Goal: Navigation & Orientation: Find specific page/section

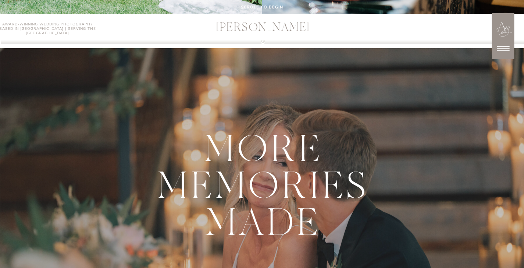
scroll to position [390, 0]
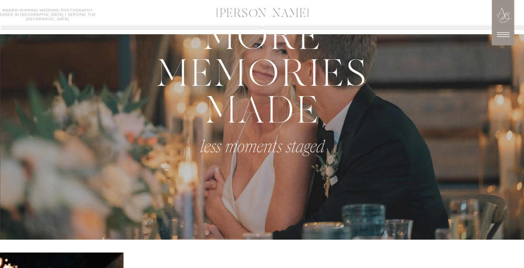
click at [511, 36] on icon at bounding box center [503, 34] width 18 height 18
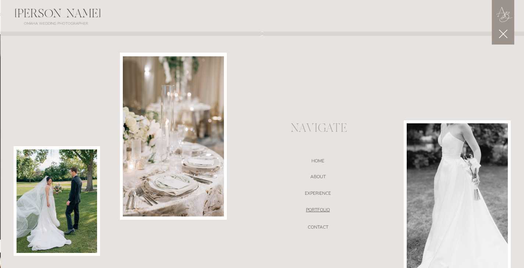
click at [319, 212] on nav "portfolio" at bounding box center [318, 210] width 156 height 7
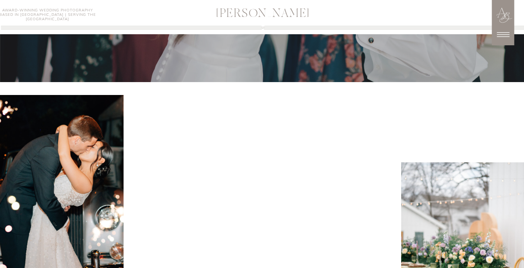
scroll to position [566, 0]
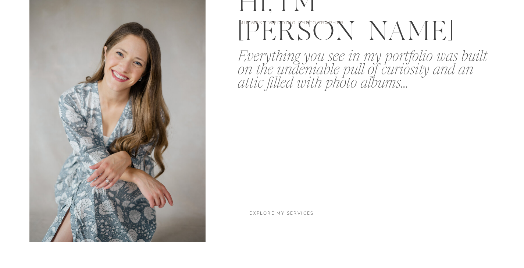
scroll to position [1404, 0]
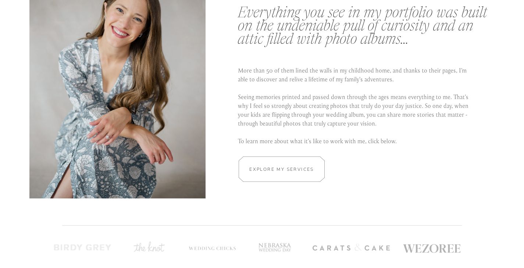
click at [305, 169] on h2 "Explore my services" at bounding box center [282, 169] width 70 height 7
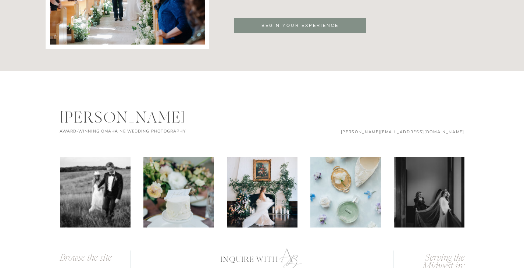
scroll to position [2570, 0]
